Goal: Browse casually: Explore the website without a specific task or goal

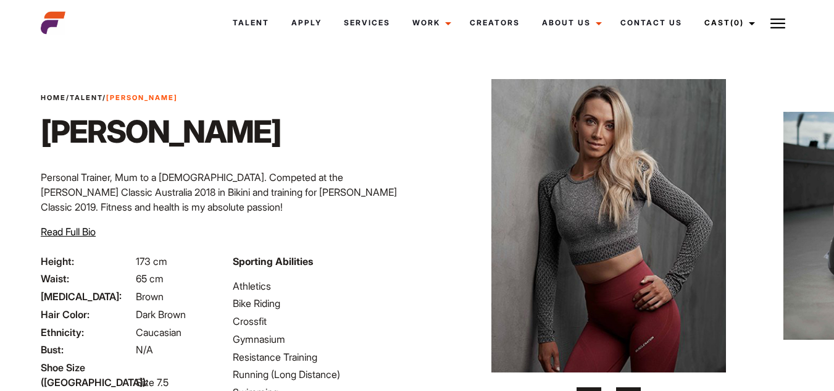
scroll to position [62, 0]
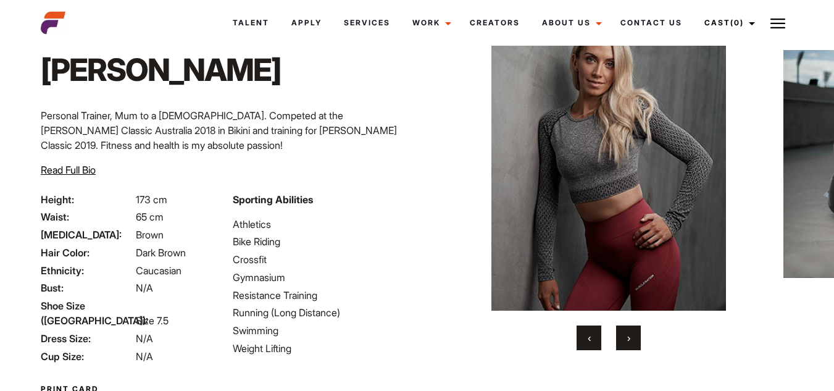
click at [635, 338] on button "›" at bounding box center [628, 337] width 25 height 25
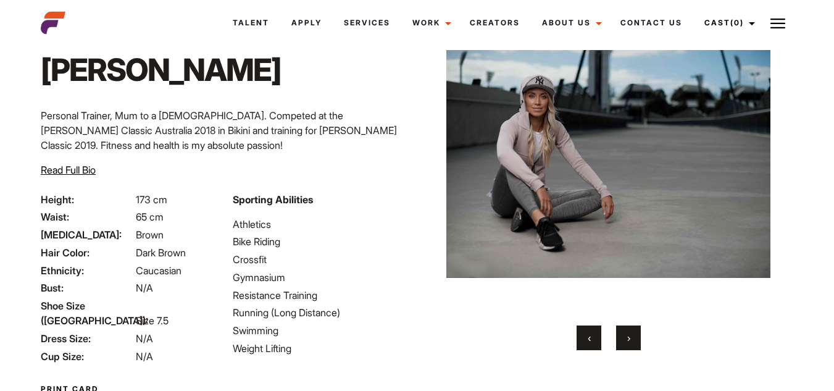
click at [630, 338] on button "›" at bounding box center [628, 337] width 25 height 25
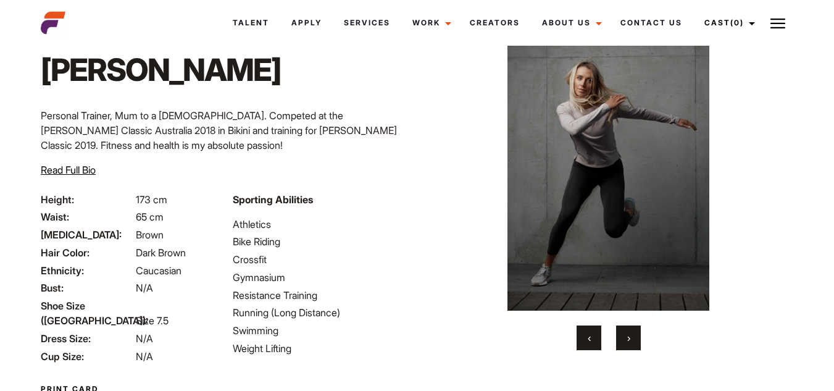
click at [630, 338] on button "›" at bounding box center [628, 337] width 25 height 25
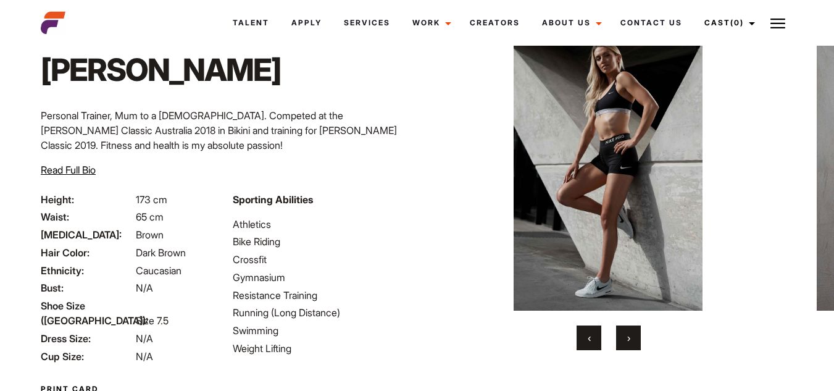
click at [630, 338] on button "›" at bounding box center [628, 337] width 25 height 25
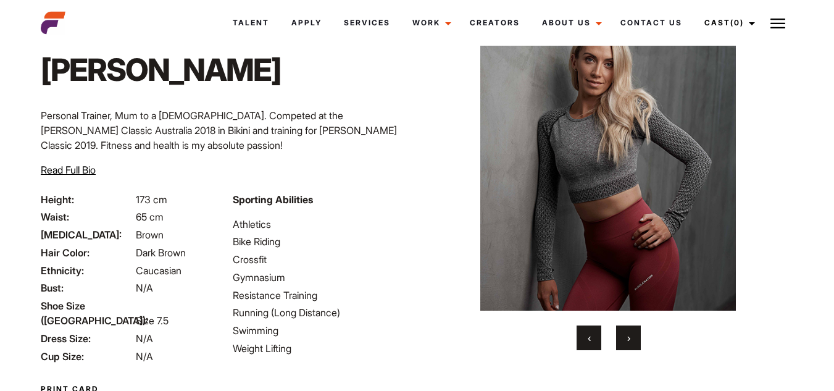
click at [627, 336] on span "›" at bounding box center [628, 338] width 3 height 12
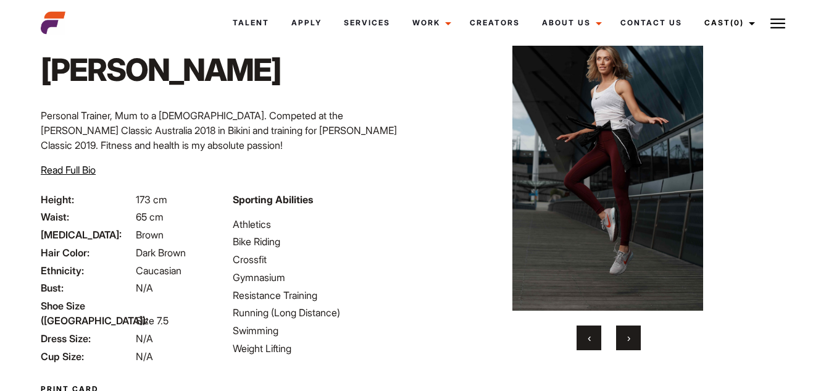
click at [627, 336] on span "›" at bounding box center [628, 338] width 3 height 12
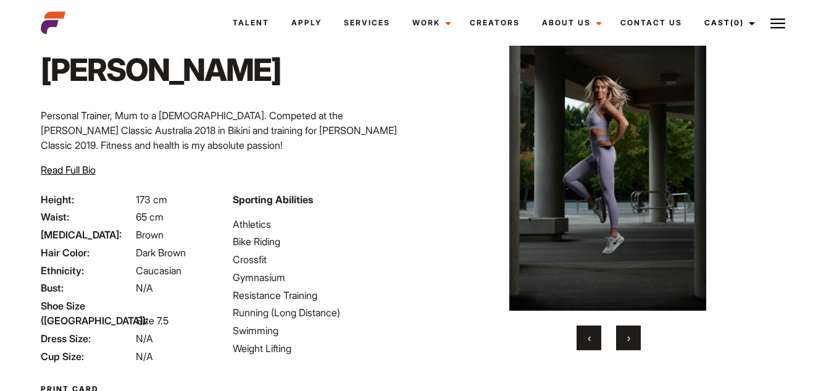
click at [627, 336] on span "›" at bounding box center [628, 338] width 3 height 12
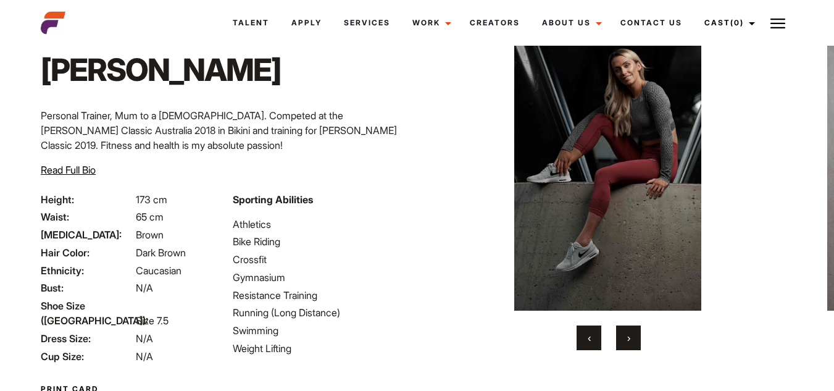
click at [627, 336] on span "›" at bounding box center [628, 338] width 3 height 12
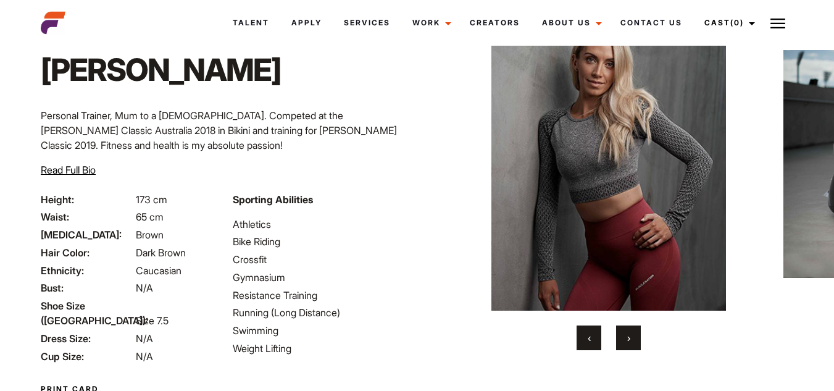
click at [627, 336] on span "›" at bounding box center [628, 338] width 3 height 12
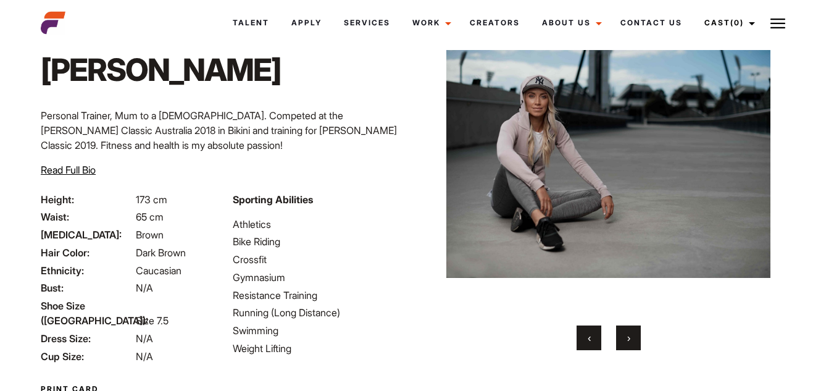
click at [627, 336] on span "›" at bounding box center [628, 338] width 3 height 12
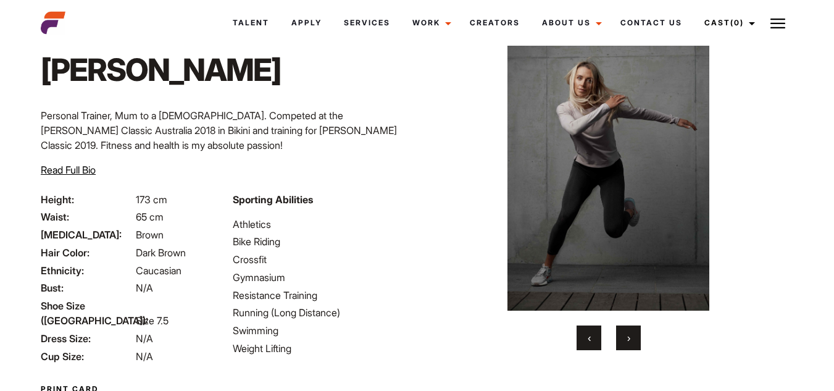
click at [627, 336] on span "›" at bounding box center [628, 338] width 3 height 12
